Goal: Task Accomplishment & Management: Complete application form

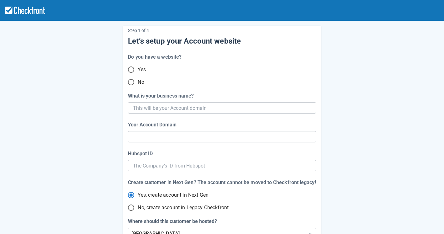
scroll to position [19, 0]
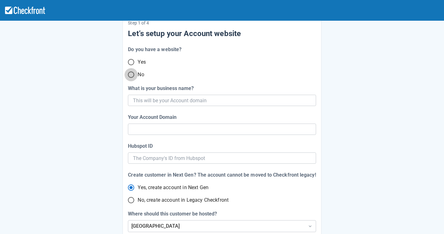
click at [130, 78] on input "No" at bounding box center [131, 74] width 13 height 13
radio input "true"
click at [143, 101] on input "What is your business name?" at bounding box center [221, 100] width 177 height 11
type input "[PERSON_NAME]"
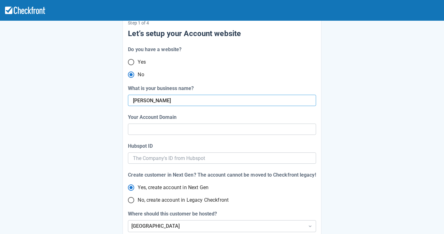
radio input "true"
radio input "false"
type input "[PERSON_NAME]"
radio input "false"
type input "[PERSON_NAME]"
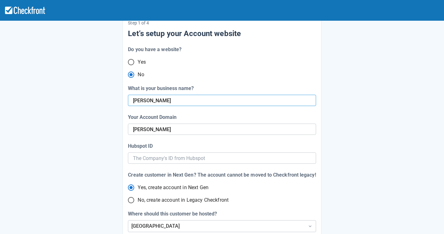
radio input "false"
type input "[PERSON_NAME]"
radio input "false"
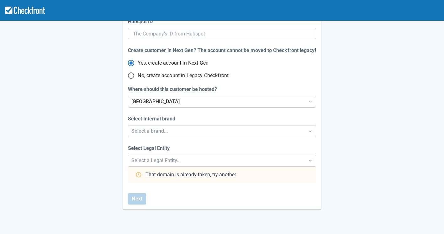
scroll to position [197, 0]
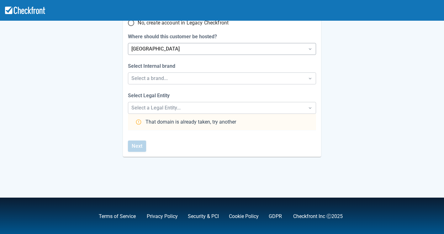
type input "[PERSON_NAME]"
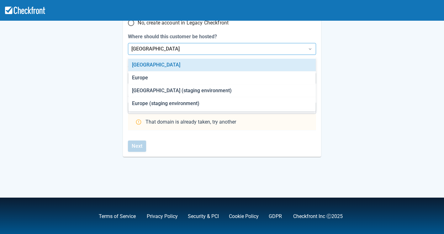
click at [158, 53] on div "[GEOGRAPHIC_DATA]" at bounding box center [216, 48] width 176 height 11
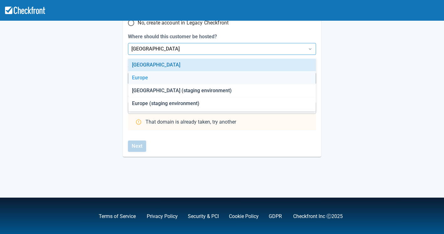
click at [150, 75] on div "Europe" at bounding box center [222, 78] width 188 height 13
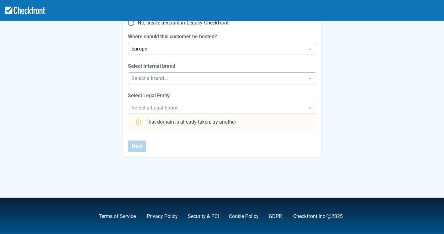
click at [174, 82] on div "Select a brand..." at bounding box center [216, 79] width 170 height 8
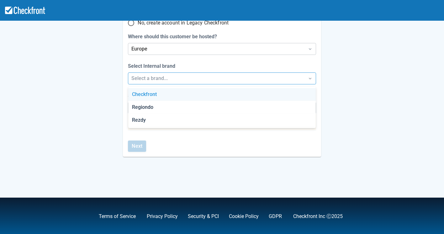
click at [168, 94] on div "Checkfront" at bounding box center [222, 94] width 188 height 13
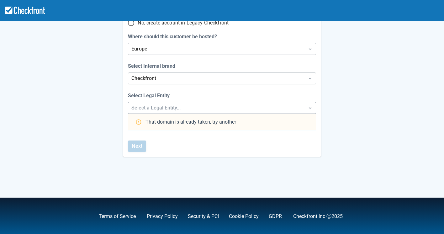
click at [166, 105] on div "Select a Legal Entity..." at bounding box center [216, 108] width 170 height 8
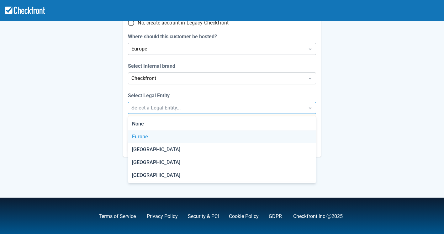
click at [156, 136] on div "Europe" at bounding box center [222, 137] width 188 height 13
radio input "false"
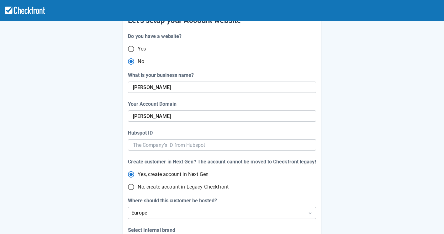
scroll to position [0, 0]
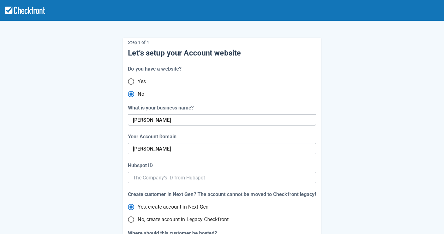
click at [171, 119] on input "[PERSON_NAME]" at bounding box center [221, 119] width 177 height 11
type input "Anton Pan1"
radio input "false"
type input "[PERSON_NAME]-pan-1"
radio input "false"
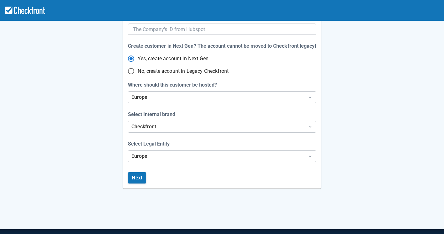
scroll to position [152, 0]
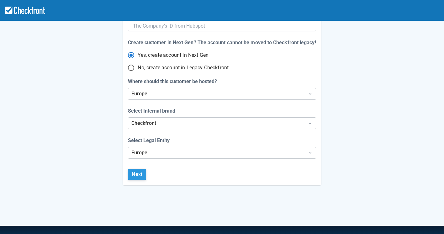
click at [137, 175] on button "Next" at bounding box center [137, 174] width 18 height 11
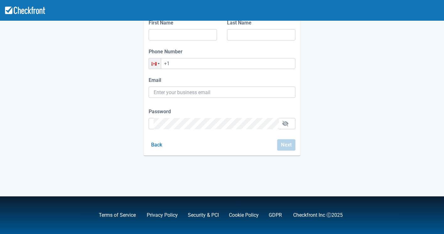
type input "[EMAIL_ADDRESS][DOMAIN_NAME]"
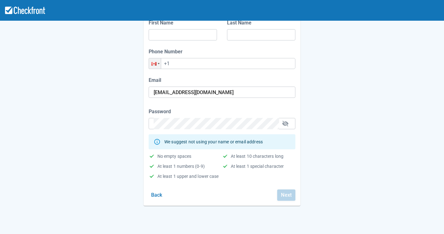
scroll to position [97, 0]
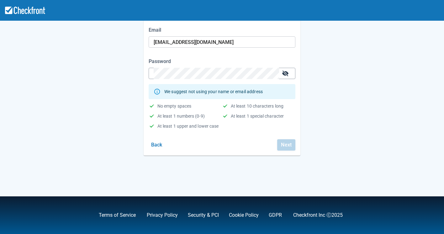
click at [285, 75] on button "button" at bounding box center [286, 73] width 10 height 10
click at [285, 145] on div "Next" at bounding box center [286, 144] width 18 height 11
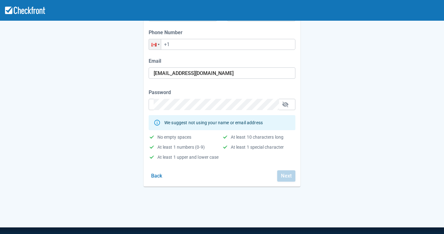
scroll to position [0, 0]
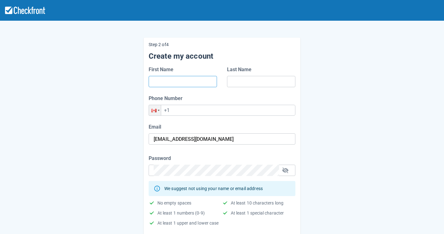
click at [190, 82] on input "First Name" at bounding box center [183, 81] width 58 height 11
type input "[PERSON_NAME]"
click at [159, 109] on div at bounding box center [155, 110] width 12 height 10
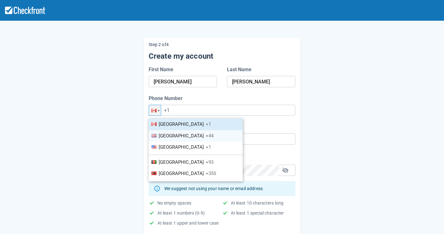
click at [166, 137] on span "[GEOGRAPHIC_DATA]" at bounding box center [181, 136] width 45 height 6
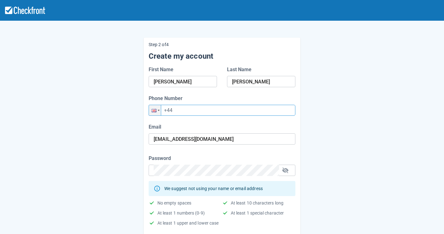
click at [187, 112] on input "+44" at bounding box center [222, 110] width 147 height 11
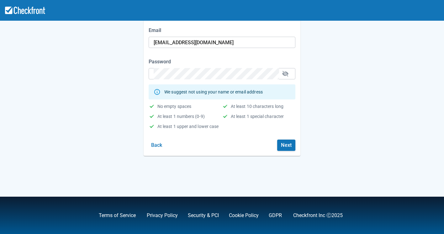
scroll to position [97, 0]
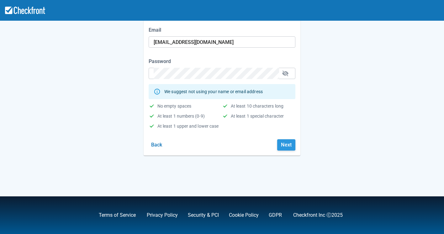
type input "[PHONE_NUMBER]"
click at [287, 144] on button "Next" at bounding box center [286, 144] width 18 height 11
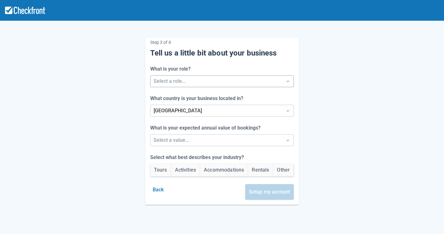
click at [291, 86] on div at bounding box center [287, 81] width 11 height 11
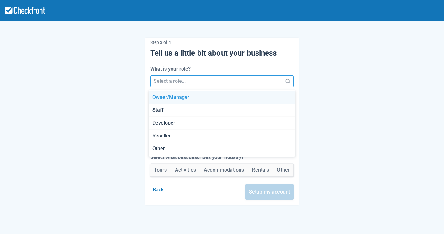
click at [281, 95] on div "Owner/Manager" at bounding box center [222, 97] width 147 height 13
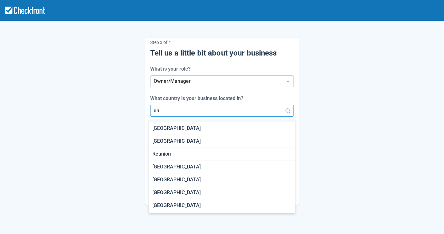
scroll to position [1, 0]
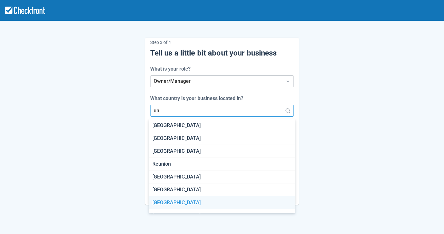
click at [188, 202] on div "[GEOGRAPHIC_DATA]" at bounding box center [222, 202] width 147 height 13
type input "un"
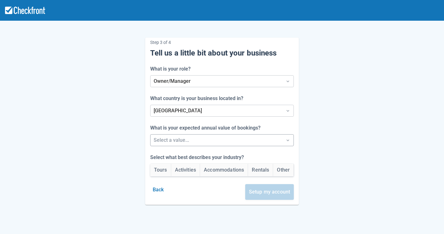
click at [285, 143] on div at bounding box center [287, 140] width 11 height 9
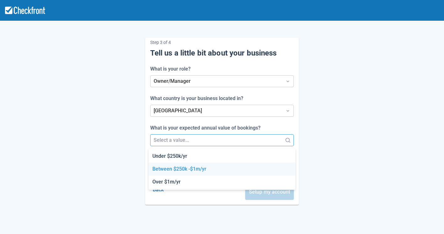
click at [214, 169] on div "Between $250k -$1m/yr" at bounding box center [222, 169] width 147 height 13
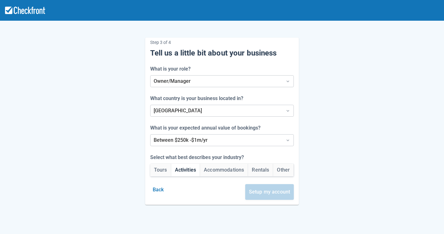
click at [192, 169] on button "Activities" at bounding box center [185, 170] width 29 height 13
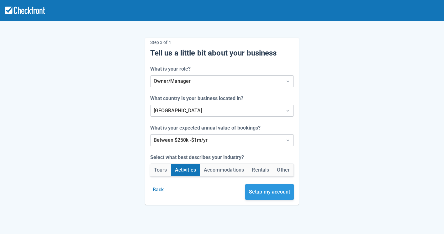
click at [257, 191] on button "Setup my account" at bounding box center [269, 192] width 49 height 16
